Goal: Transaction & Acquisition: Purchase product/service

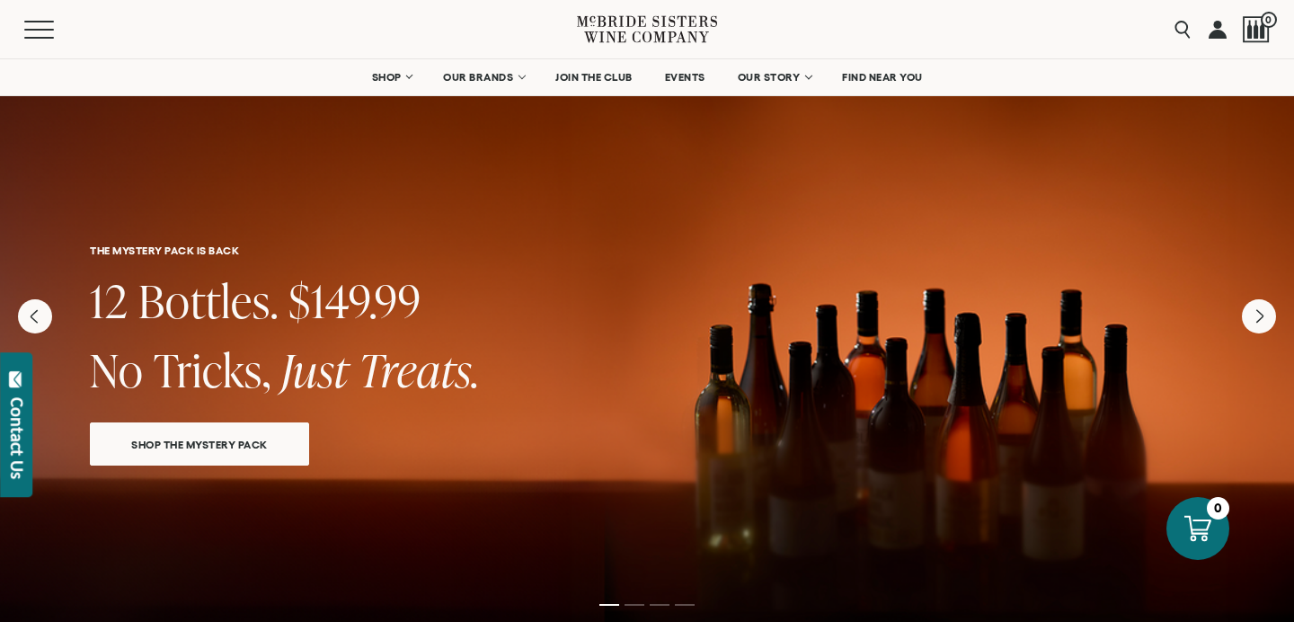
click at [271, 448] on span "SHOP THE MYSTERY PACK" at bounding box center [200, 444] width 200 height 21
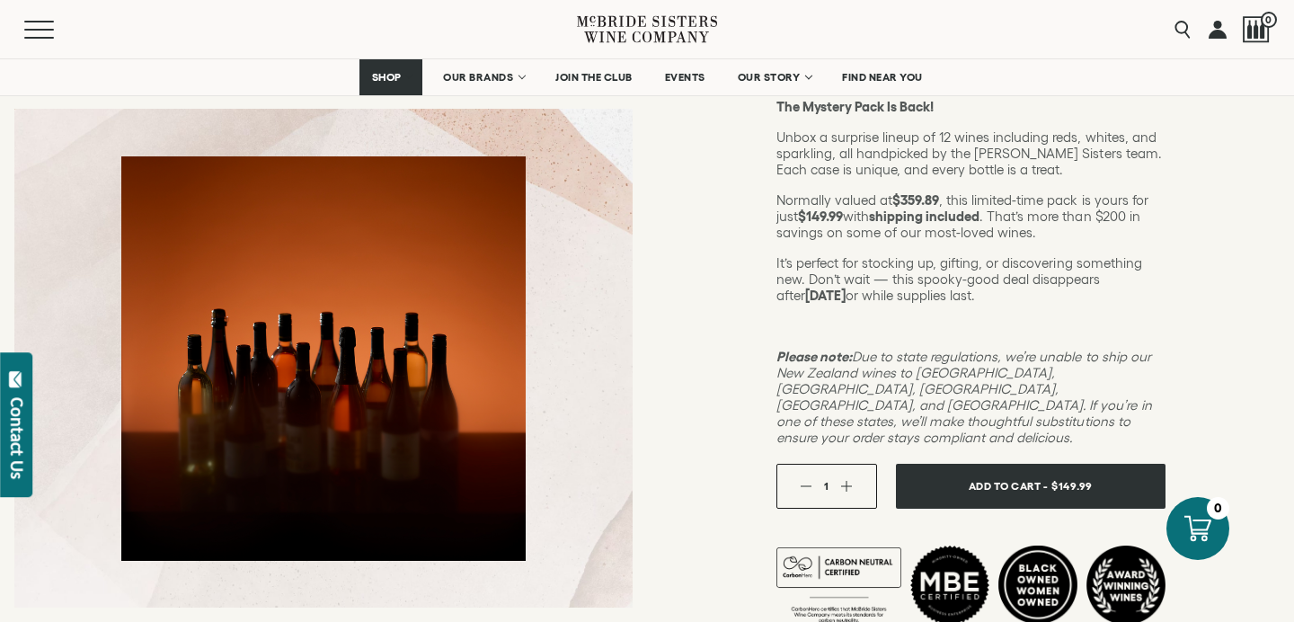
scroll to position [280, 0]
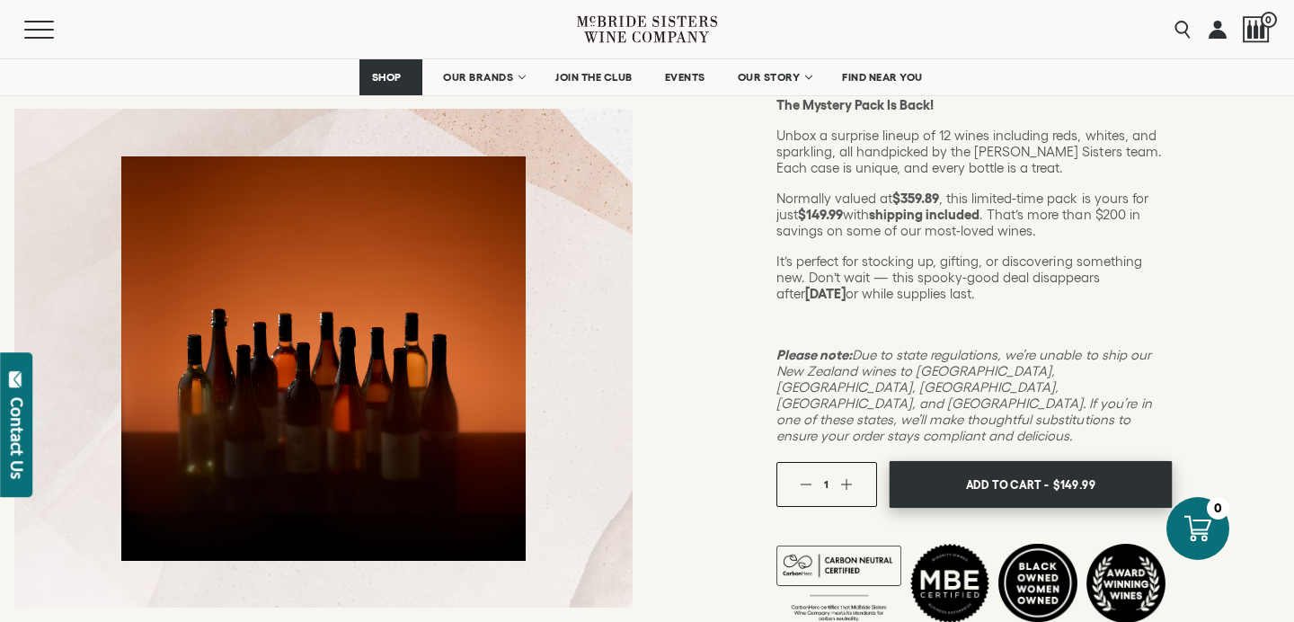
click at [955, 461] on button "Add To Cart - $149.99" at bounding box center [1030, 485] width 283 height 48
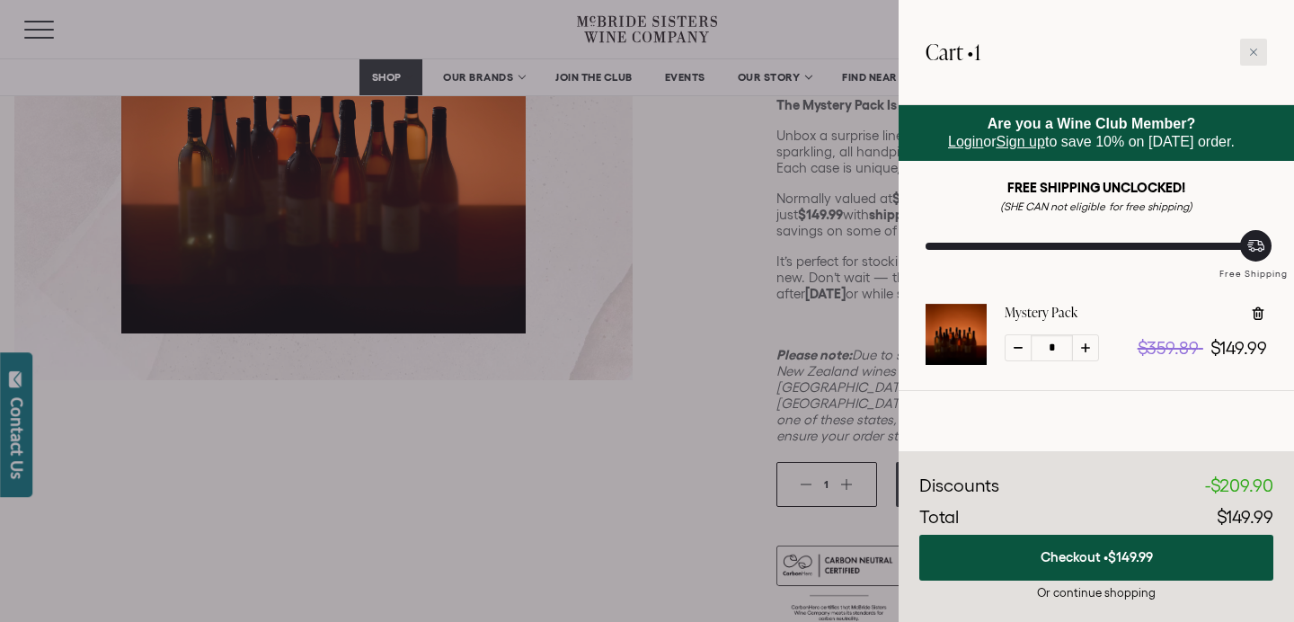
click at [1251, 51] on icon at bounding box center [1253, 52] width 9 height 9
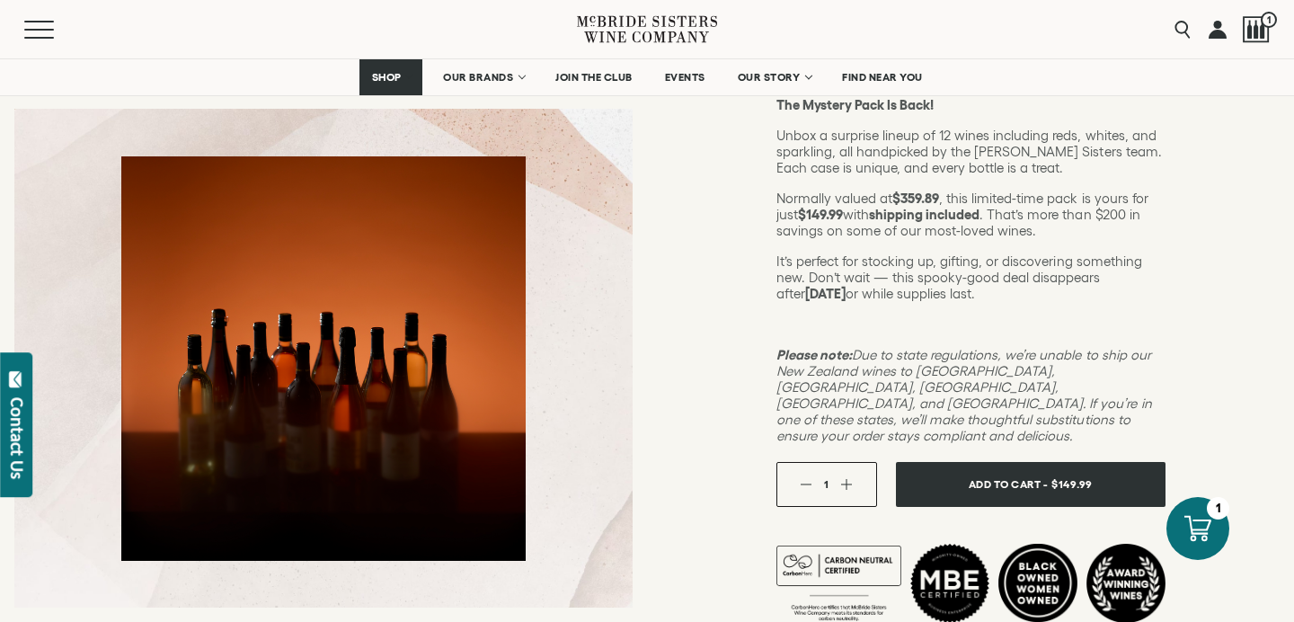
click at [1220, 32] on link at bounding box center [1218, 29] width 18 height 58
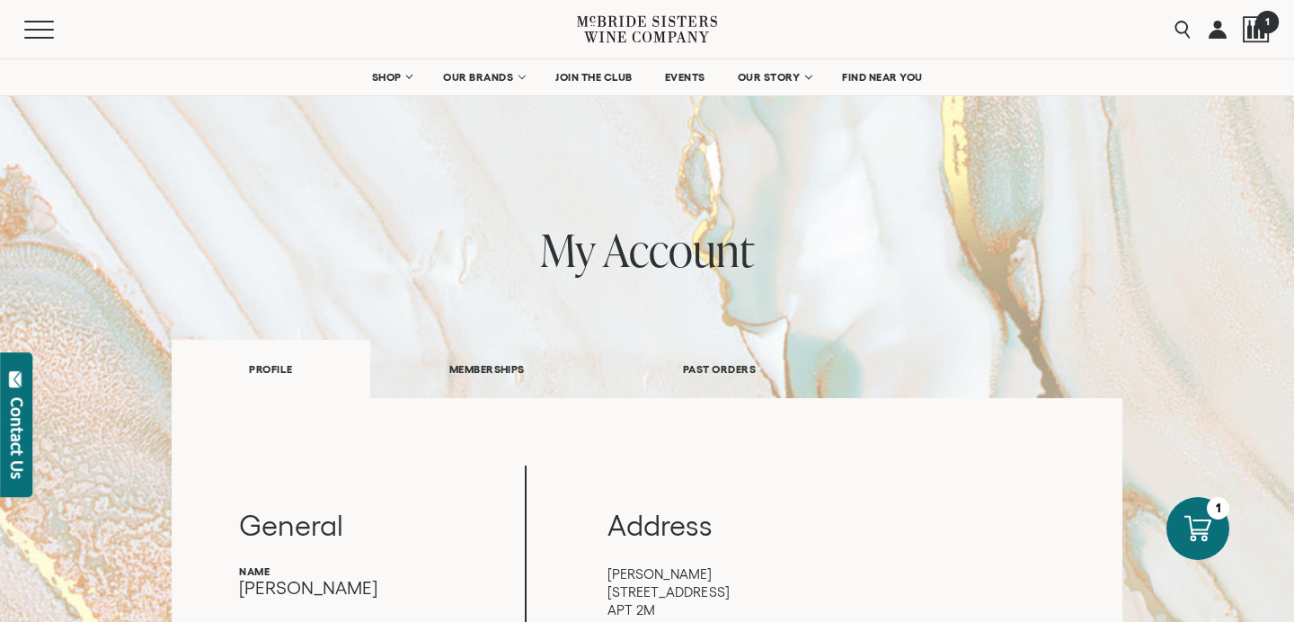
click at [1259, 25] on span "1" at bounding box center [1267, 21] width 22 height 22
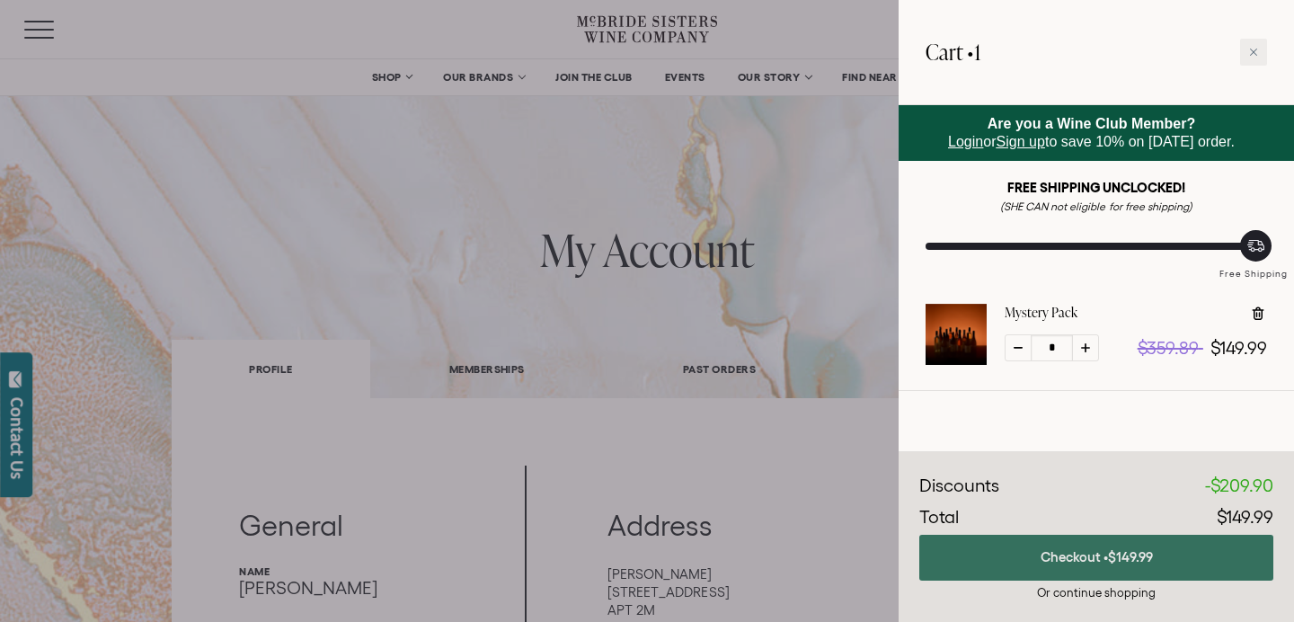
click at [1041, 555] on button "Checkout • $149.99" at bounding box center [1096, 558] width 354 height 46
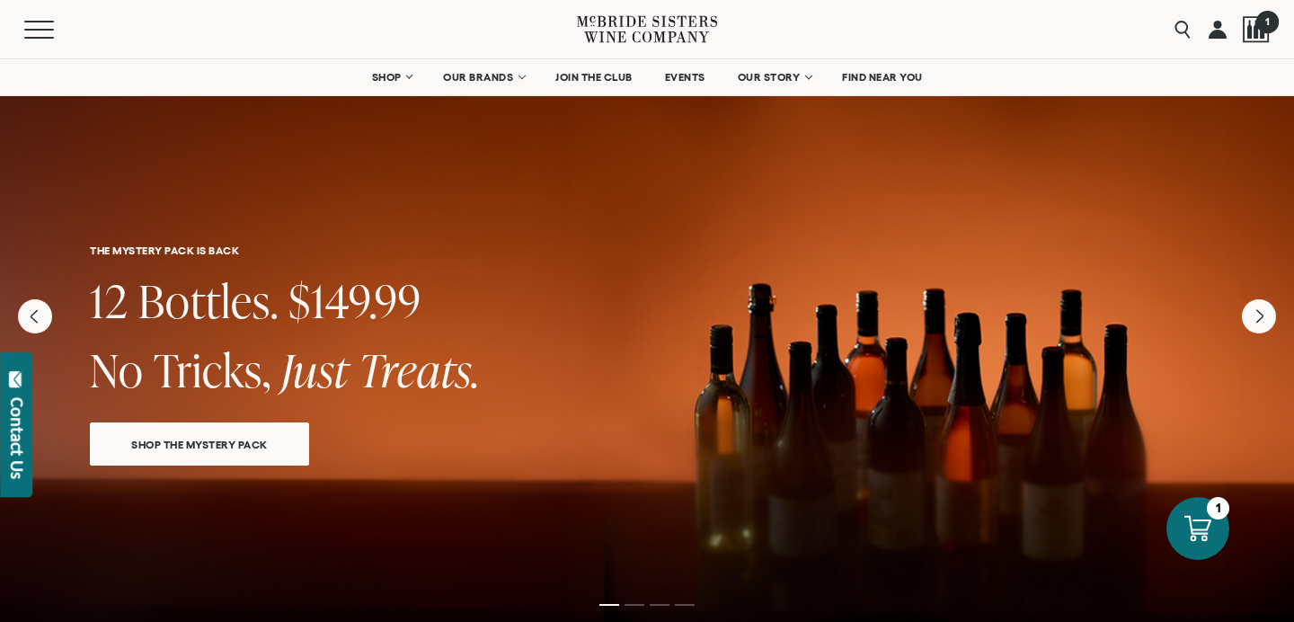
click at [1251, 25] on div at bounding box center [1256, 29] width 27 height 27
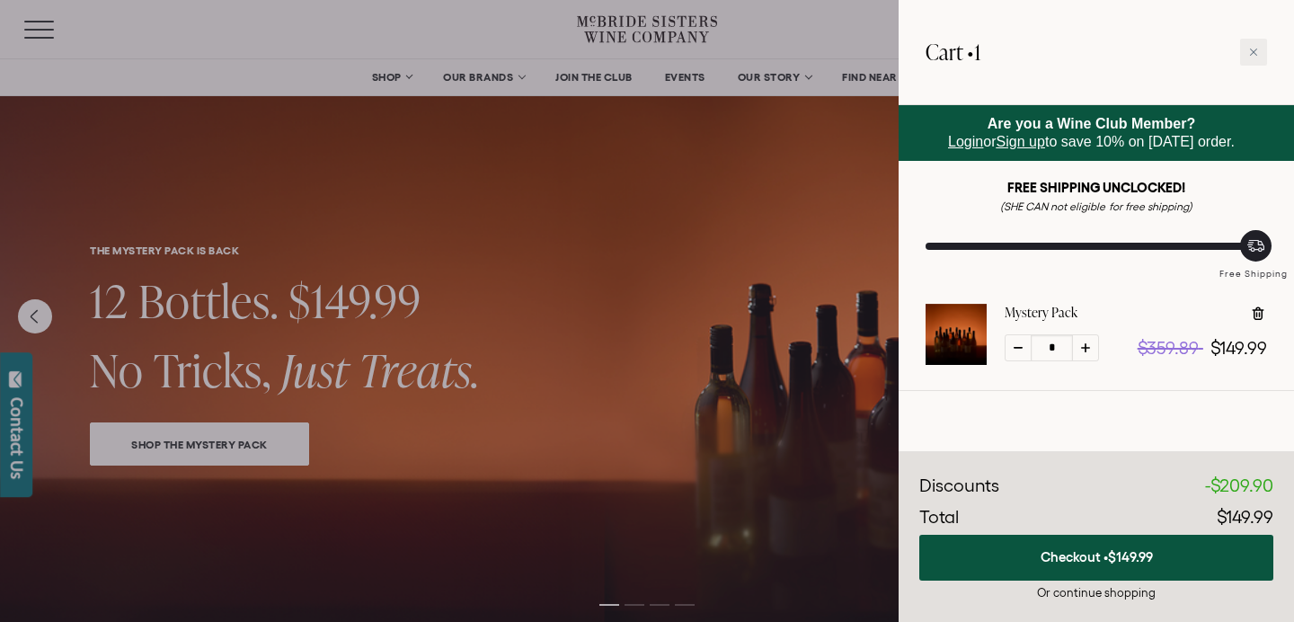
click at [1016, 344] on div at bounding box center [1018, 347] width 27 height 27
type input "*"
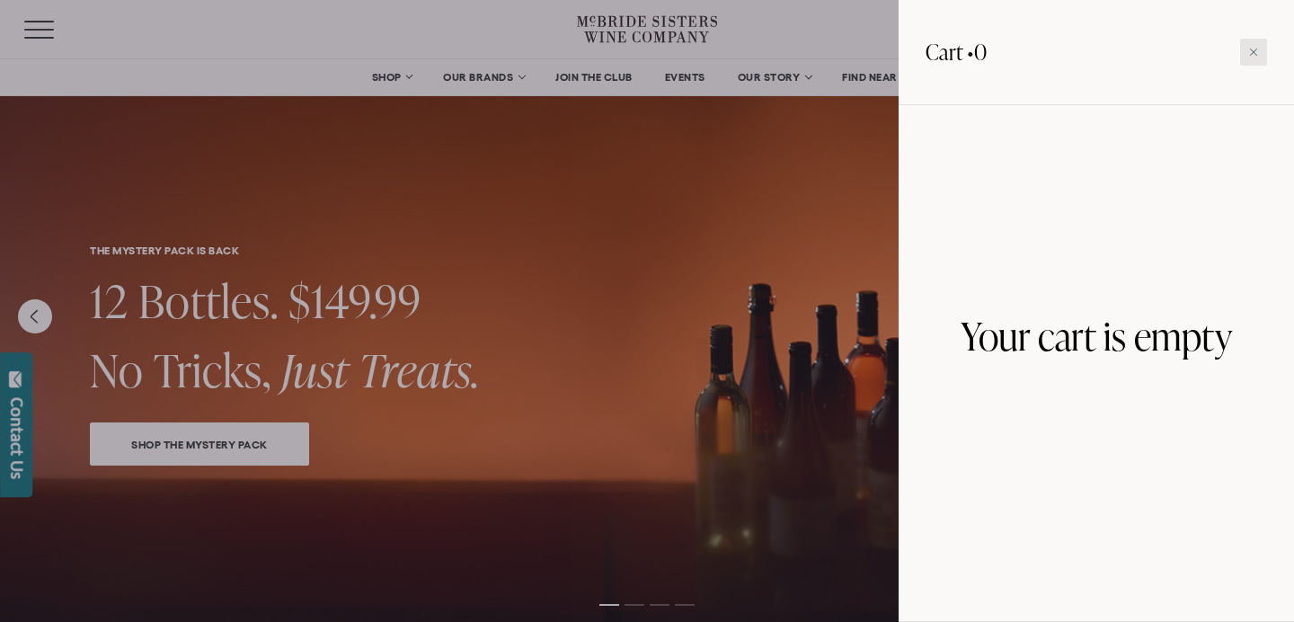
click at [1253, 49] on icon at bounding box center [1253, 52] width 9 height 9
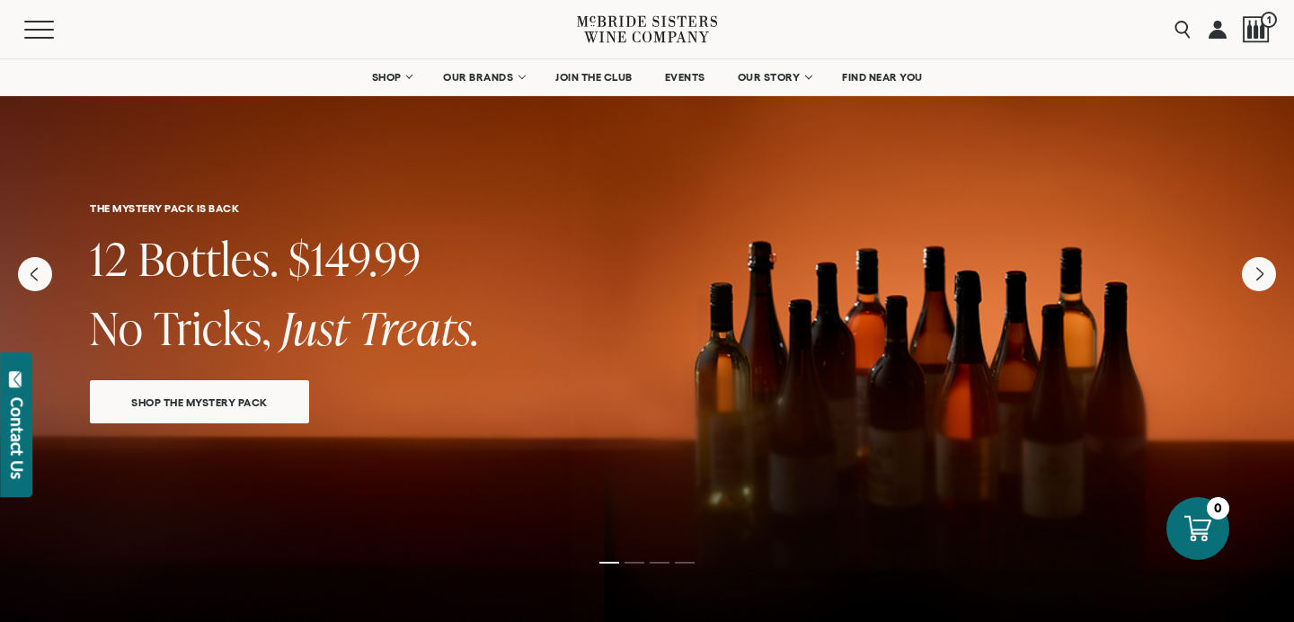
scroll to position [33, 0]
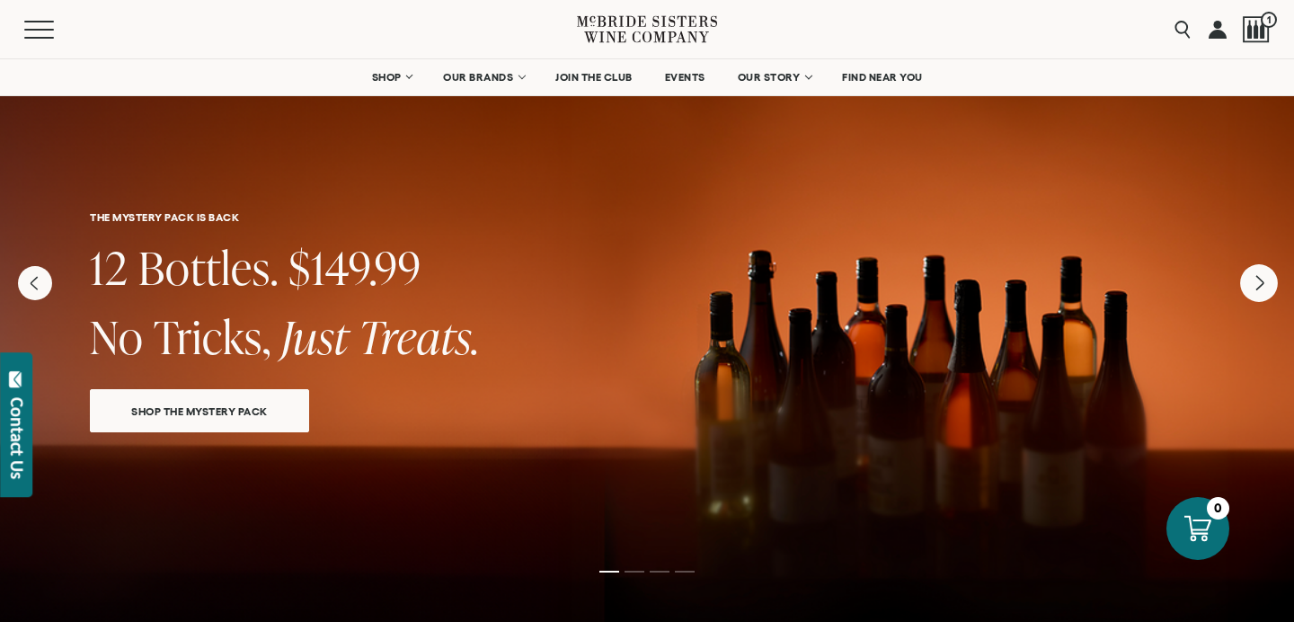
click at [1257, 285] on icon "Next" at bounding box center [1259, 283] width 7 height 14
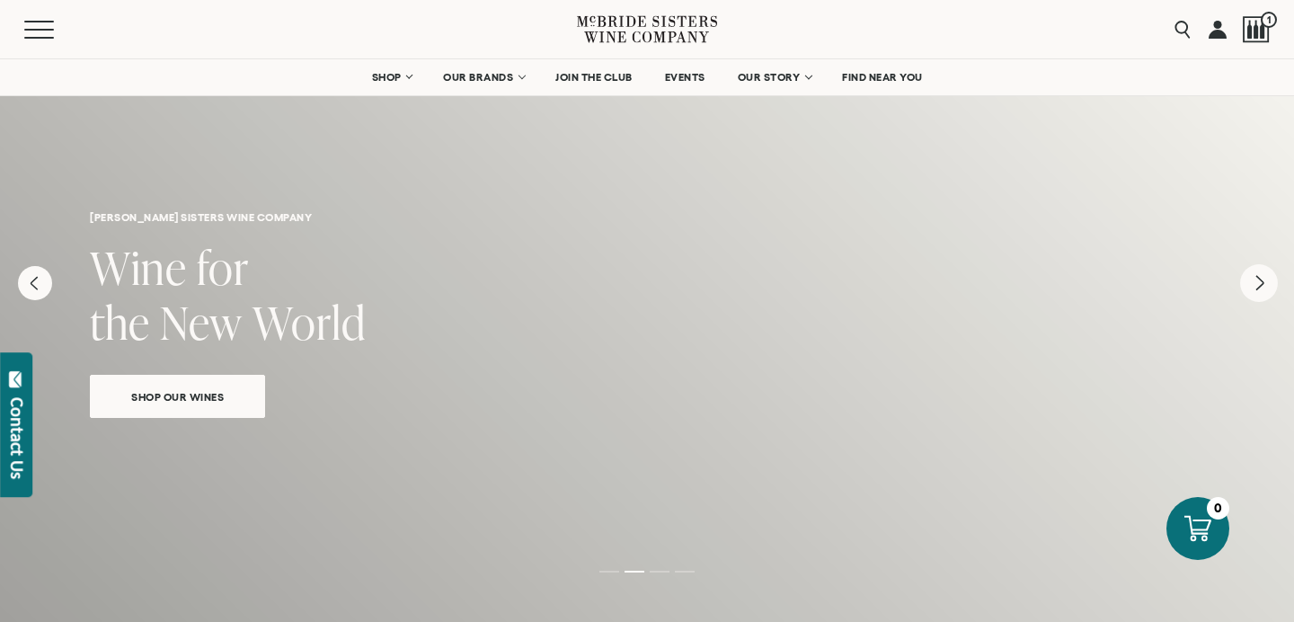
click at [1257, 286] on icon "Next" at bounding box center [1259, 283] width 7 height 14
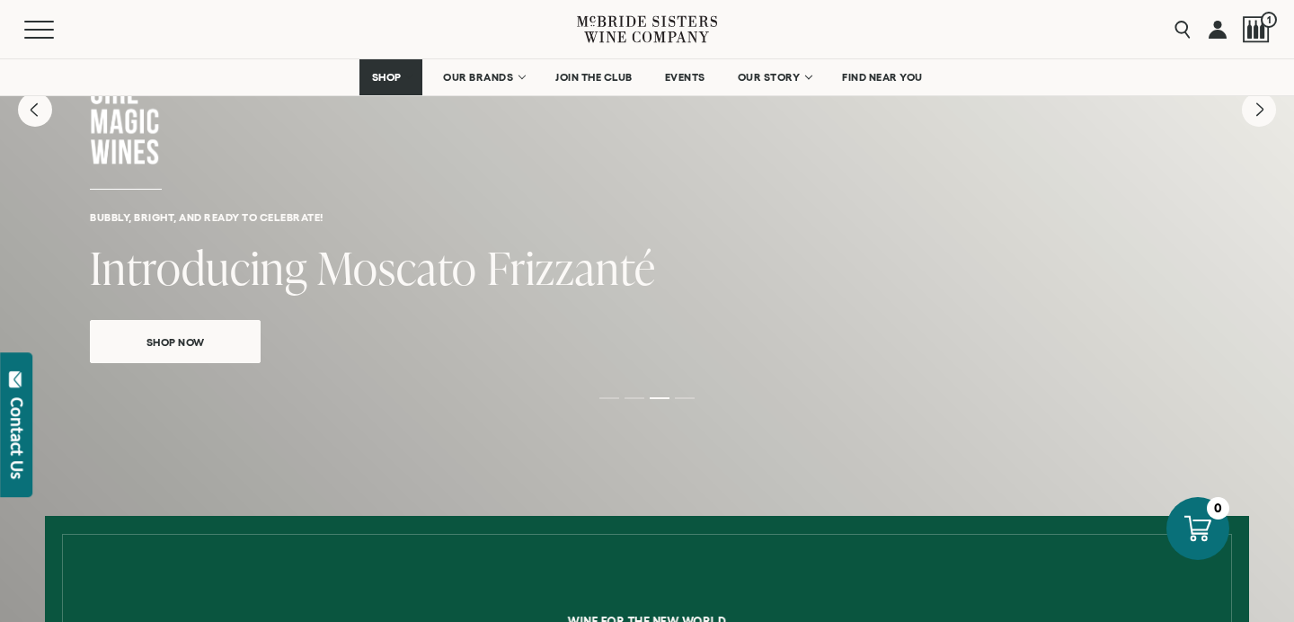
scroll to position [214, 0]
